Goal: Check status: Check status

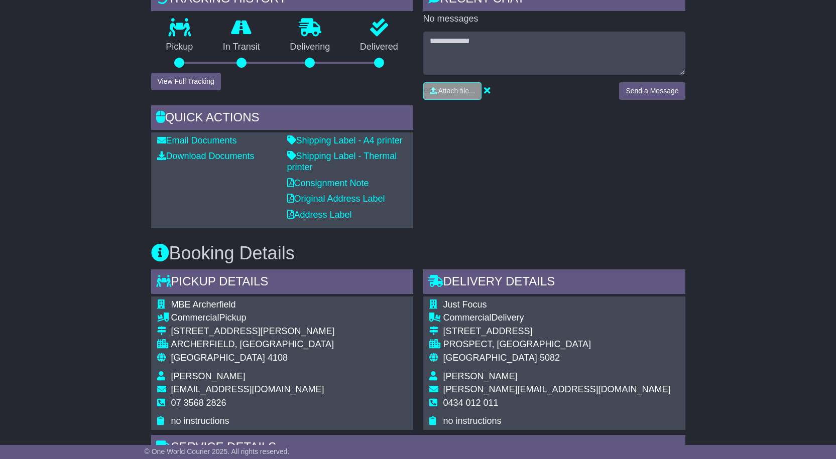
scroll to position [7, 0]
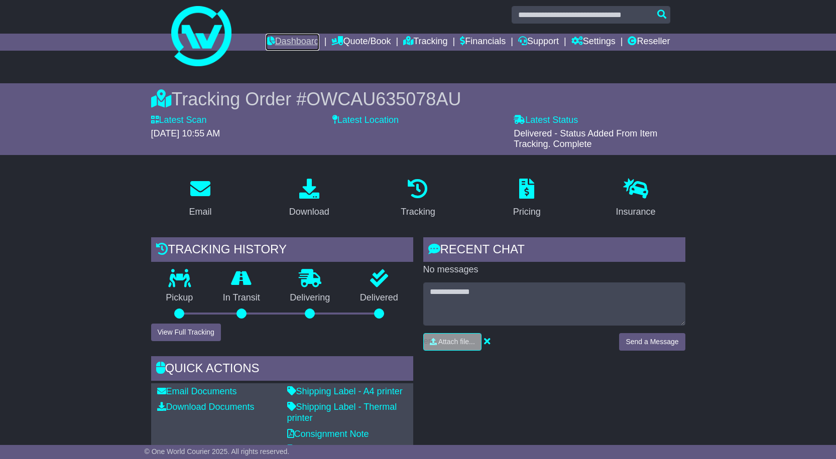
click at [297, 36] on link "Dashboard" at bounding box center [293, 42] width 54 height 17
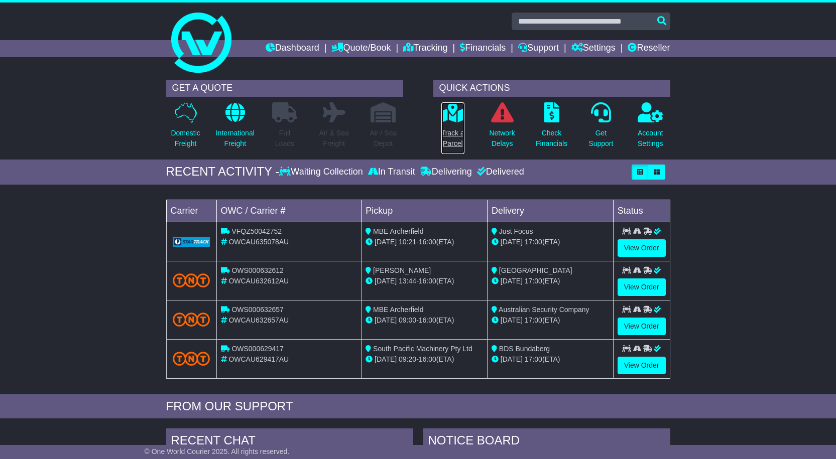
click at [462, 135] on p "Track a Parcel" at bounding box center [452, 138] width 23 height 21
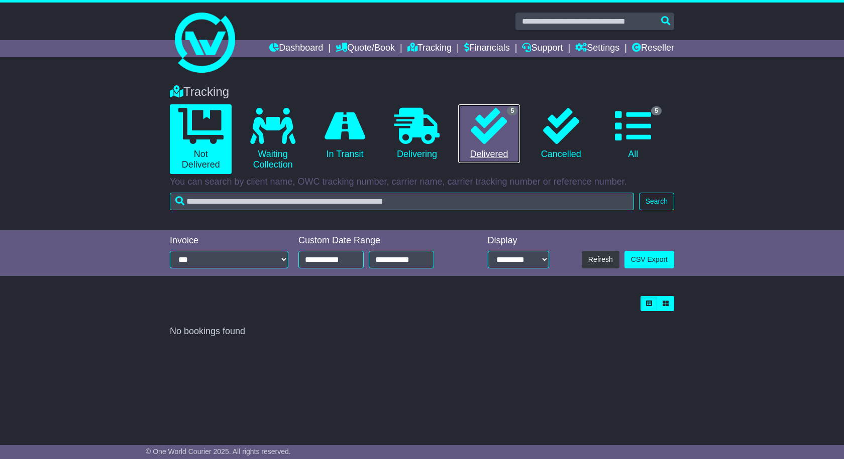
click at [501, 135] on icon at bounding box center [488, 126] width 36 height 36
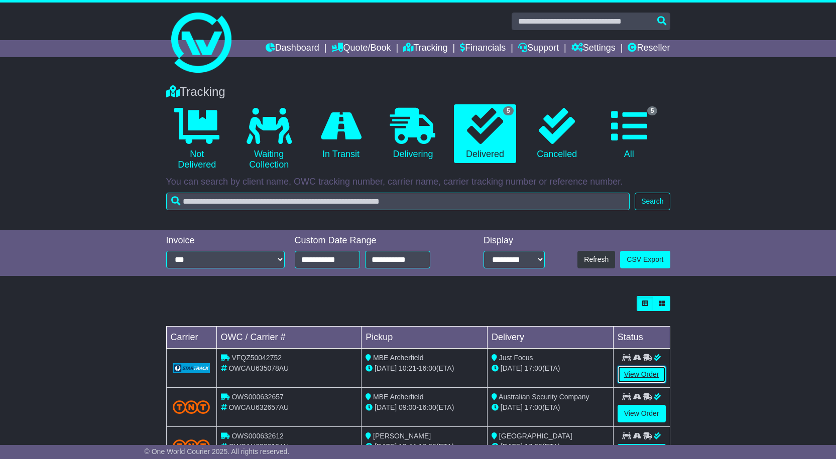
click at [645, 374] on link "View Order" at bounding box center [642, 375] width 48 height 18
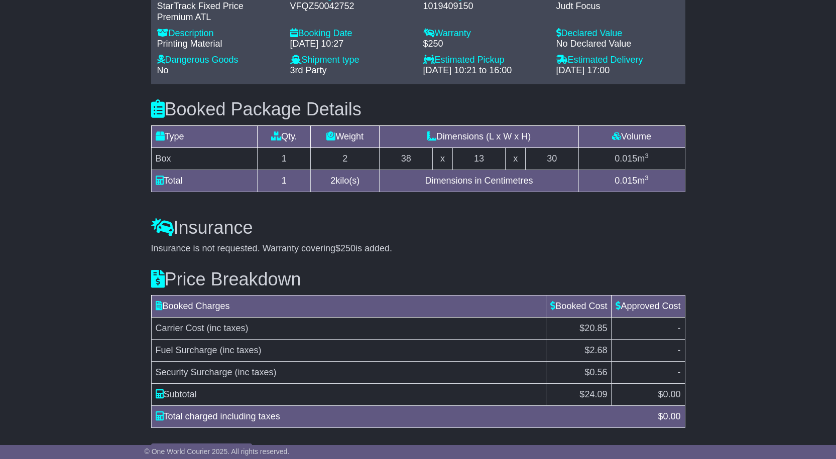
scroll to position [760, 0]
